Goal: Information Seeking & Learning: Learn about a topic

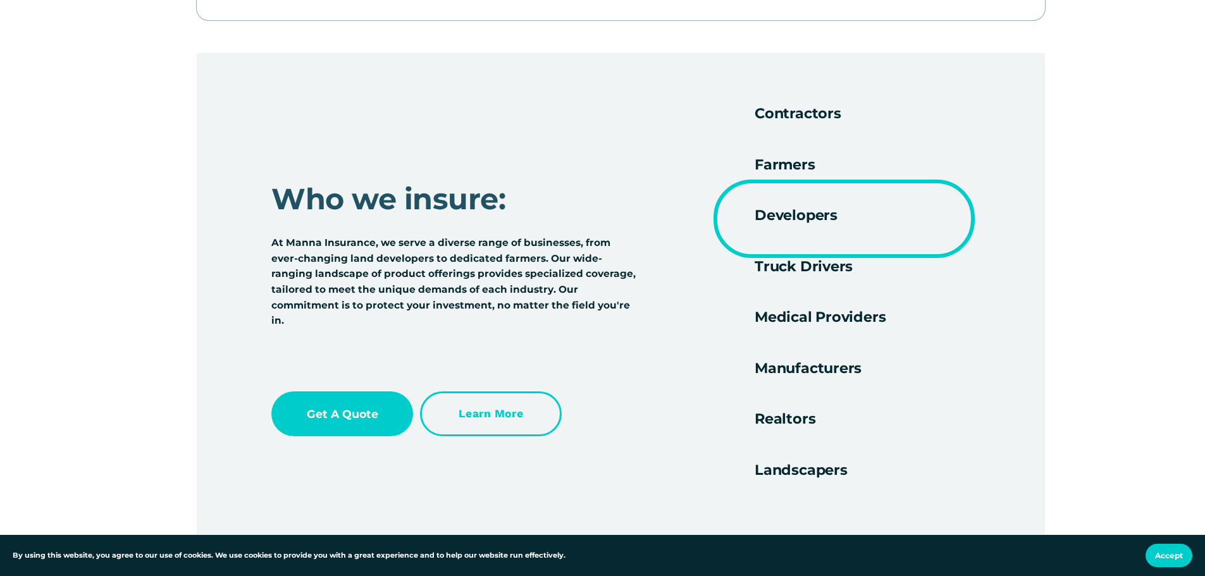
scroll to position [2151, 0]
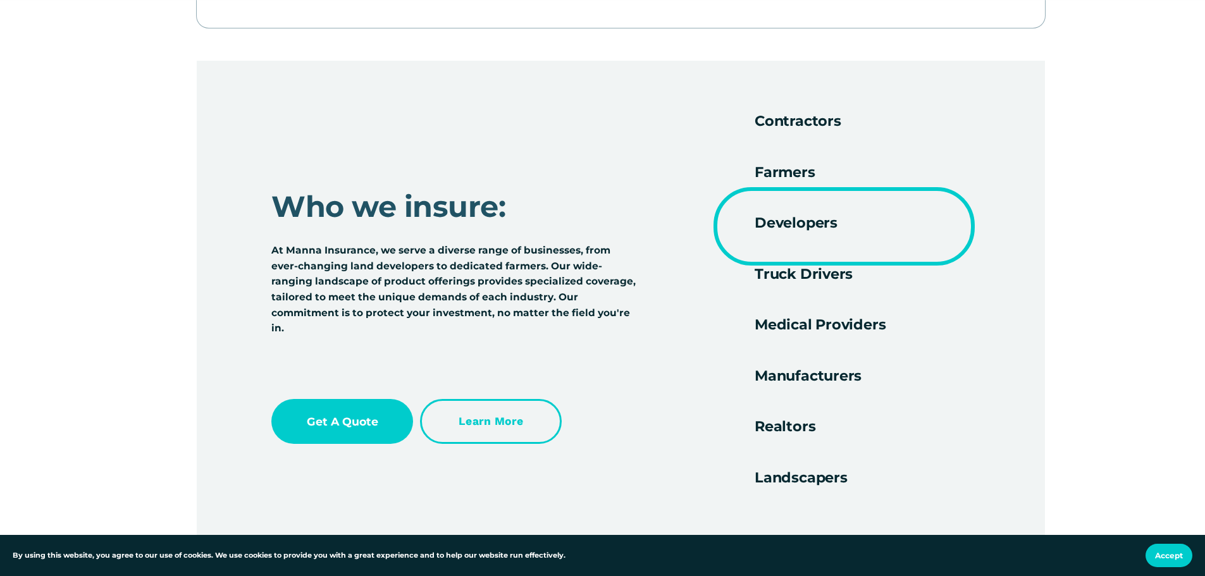
click at [784, 333] on h4 "Medical Providers" at bounding box center [863, 316] width 216 height 33
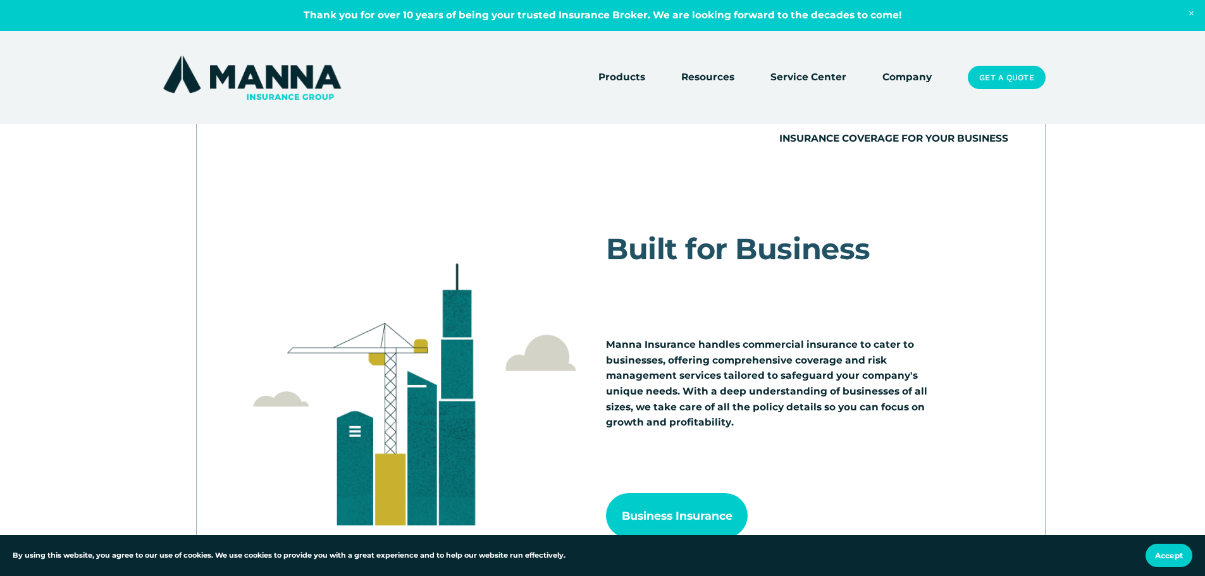
scroll to position [1139, 0]
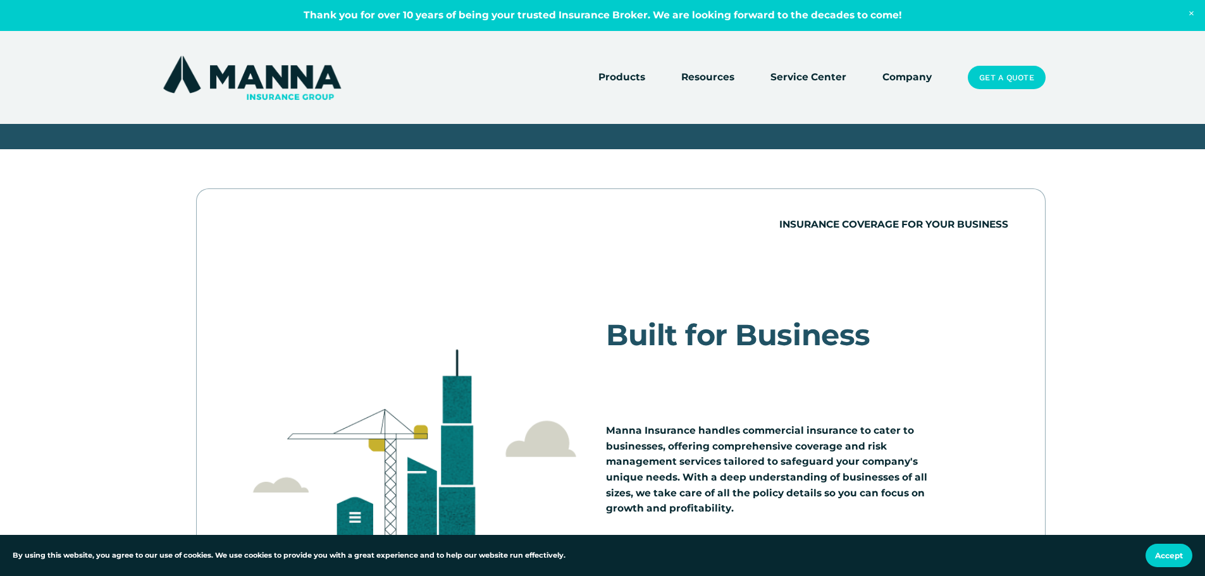
click at [904, 78] on link "Company" at bounding box center [907, 78] width 49 height 18
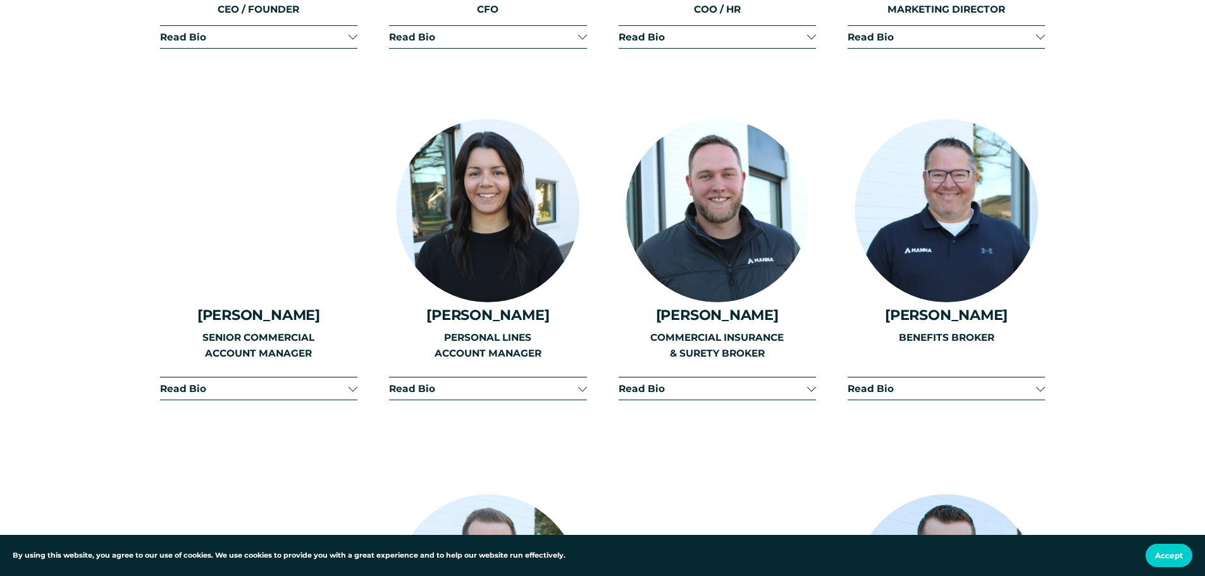
scroll to position [1962, 0]
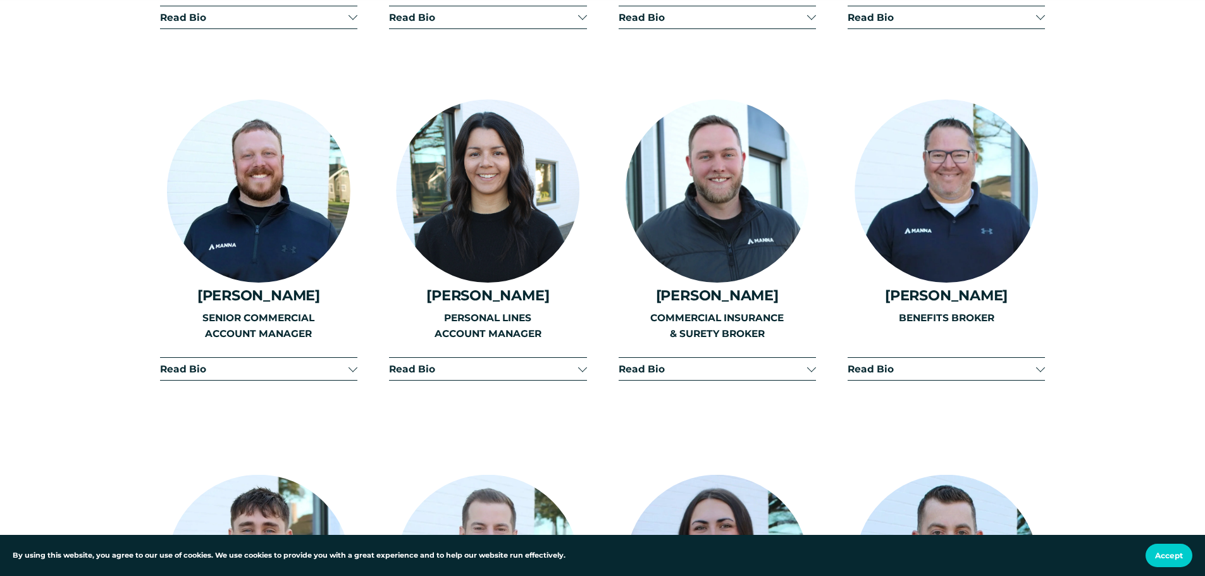
click at [1040, 363] on div at bounding box center [1040, 367] width 9 height 9
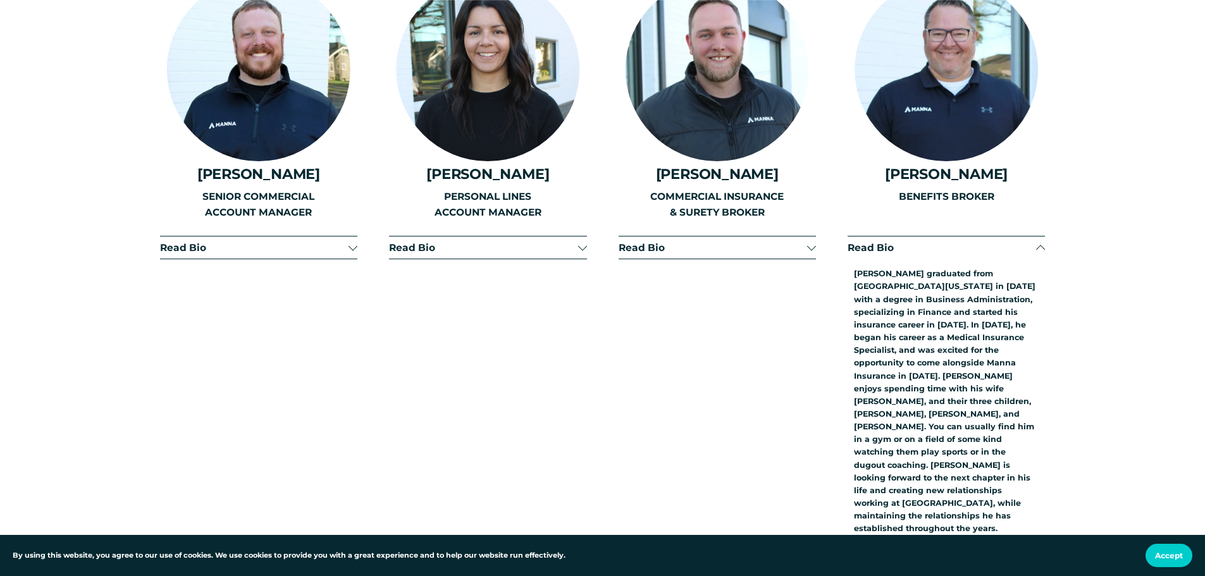
scroll to position [2088, 0]
